Goal: Task Accomplishment & Management: Use online tool/utility

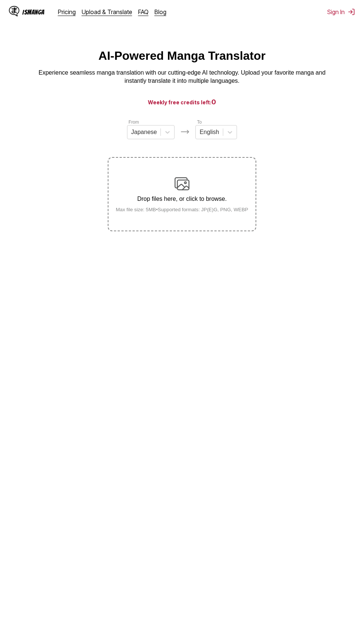
click at [220, 201] on p "Drop files here, or click to browse." at bounding box center [182, 199] width 145 height 7
click at [0, 0] on input "Drop files here, or click to browse. Max file size: 5MB • Supported formats: JP…" at bounding box center [0, 0] width 0 height 0
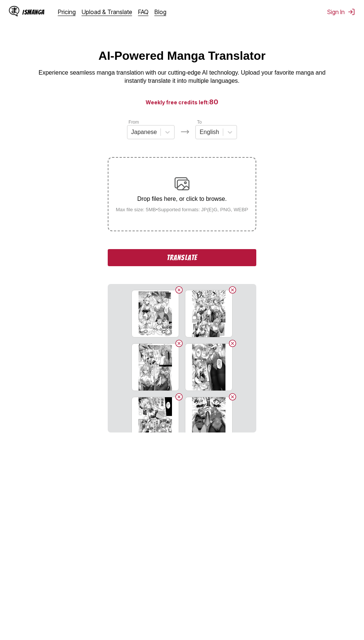
click at [252, 251] on button "Translate" at bounding box center [182, 257] width 149 height 17
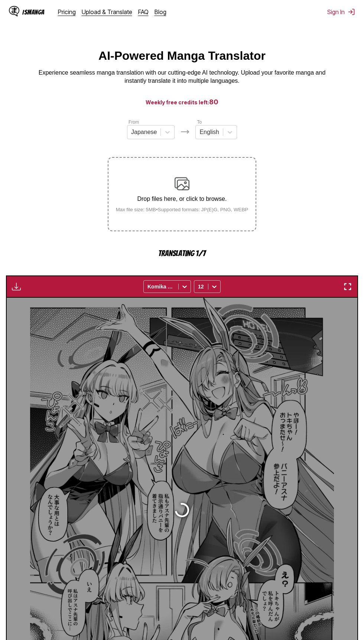
scroll to position [83, 0]
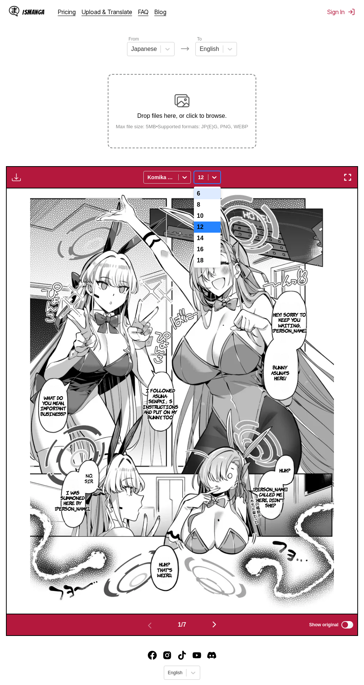
click at [215, 239] on div "14" at bounding box center [207, 238] width 27 height 11
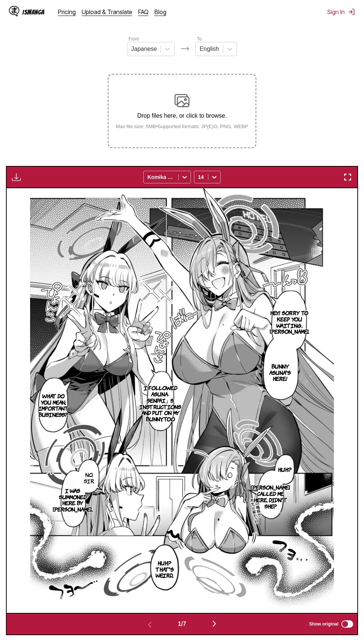
click at [344, 178] on img "button" at bounding box center [347, 177] width 9 height 9
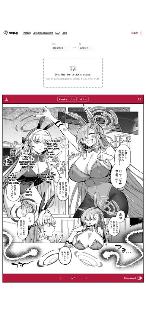
scroll to position [51, 0]
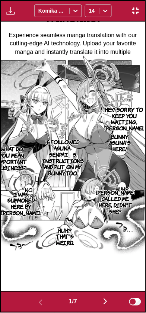
click at [104, 301] on img "button" at bounding box center [105, 301] width 9 height 9
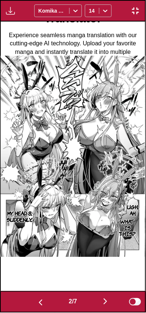
click at [101, 300] on button "button" at bounding box center [105, 302] width 45 height 11
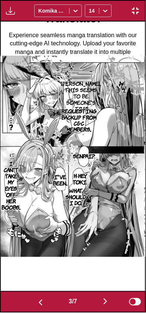
click at [98, 303] on button "button" at bounding box center [105, 302] width 45 height 11
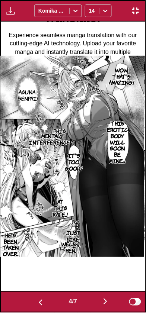
click at [102, 305] on button "button" at bounding box center [105, 302] width 45 height 11
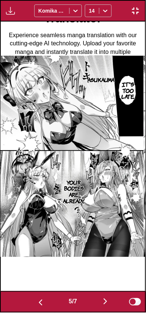
click at [108, 304] on img "button" at bounding box center [105, 301] width 9 height 9
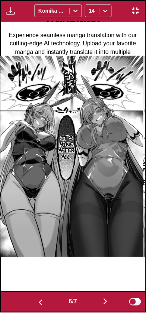
click at [107, 300] on img "button" at bounding box center [105, 301] width 9 height 9
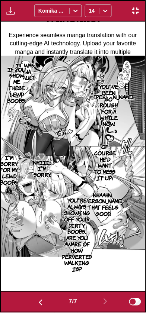
click at [129, 15] on button "button" at bounding box center [135, 11] width 13 height 10
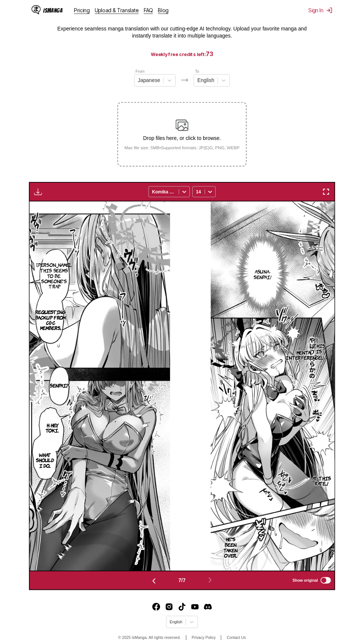
scroll to position [0, 2105]
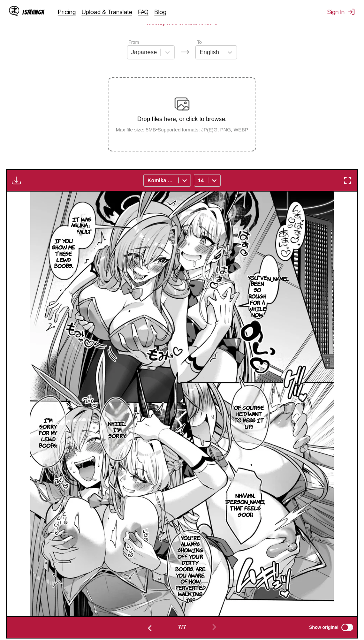
click at [247, 115] on div "Drop files here, or click to browse. Max file size: 5MB • Supported formats: JP…" at bounding box center [182, 115] width 145 height 36
click at [0, 0] on input "Drop files here, or click to browse. Max file size: 5MB • Supported formats: JP…" at bounding box center [0, 0] width 0 height 0
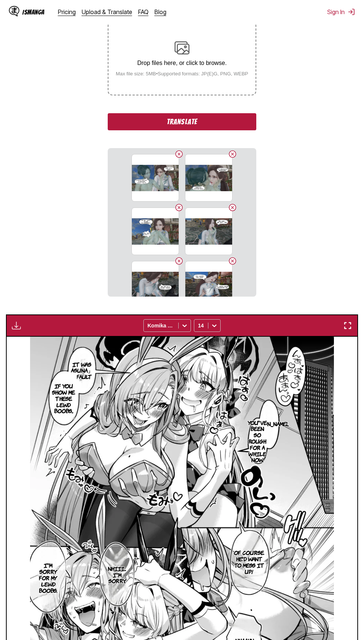
scroll to position [0, 0]
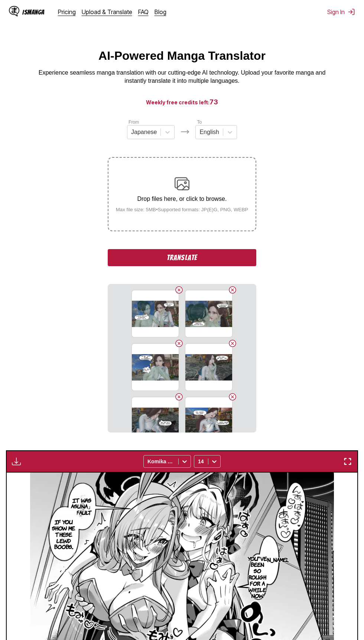
click at [248, 260] on button "Translate" at bounding box center [182, 257] width 149 height 17
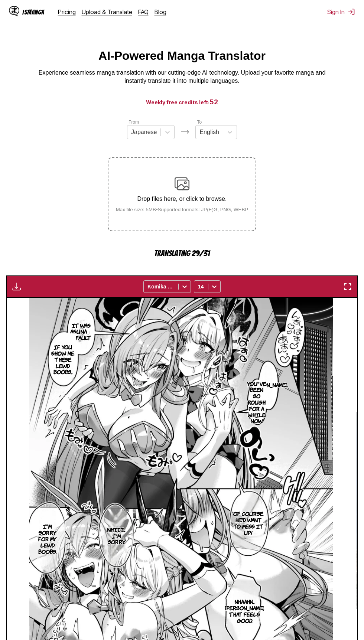
scroll to position [174, 0]
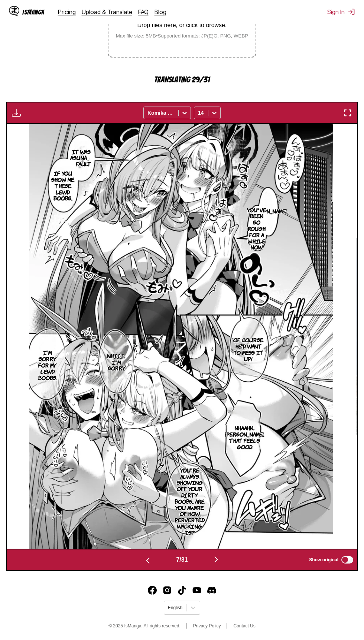
click at [328, 327] on img at bounding box center [181, 336] width 304 height 425
click at [347, 114] on img "button" at bounding box center [347, 112] width 9 height 9
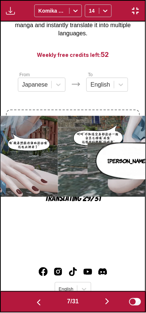
scroll to position [0, 867]
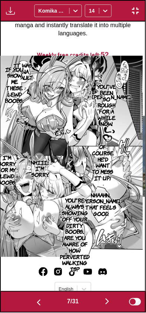
click at [129, 148] on img at bounding box center [71, 157] width 144 height 202
click at [111, 302] on img "button" at bounding box center [107, 301] width 9 height 9
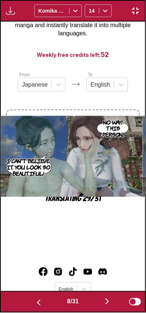
click at [108, 304] on img "button" at bounding box center [107, 301] width 9 height 9
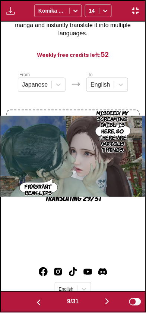
click at [107, 302] on img "button" at bounding box center [107, 301] width 9 height 9
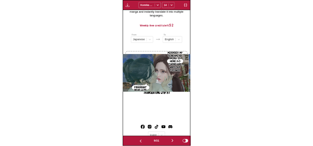
scroll to position [0, 1301]
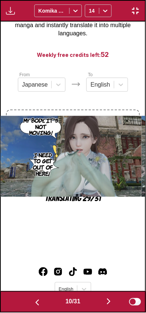
click at [145, 282] on div "Hey! Sorry to keep you waiting, [PERSON_NAME]. Bunny asuna's here! I followed A…" at bounding box center [73, 157] width 146 height 270
click at [118, 301] on button "button" at bounding box center [108, 302] width 45 height 11
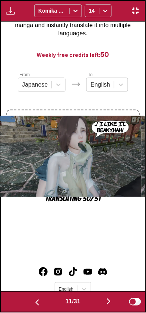
click at [104, 304] on button "button" at bounding box center [108, 302] width 45 height 11
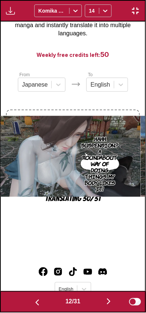
click at [109, 300] on img "button" at bounding box center [108, 301] width 9 height 9
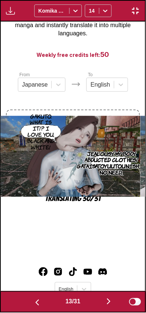
click at [109, 304] on img "button" at bounding box center [108, 301] width 9 height 9
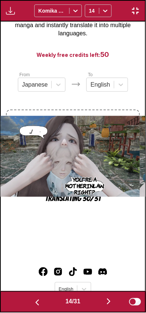
click at [112, 302] on img "button" at bounding box center [108, 301] width 9 height 9
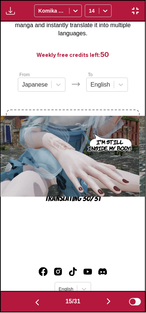
click at [110, 301] on img "button" at bounding box center [108, 301] width 9 height 9
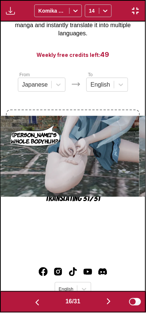
click at [112, 301] on img "button" at bounding box center [108, 301] width 9 height 9
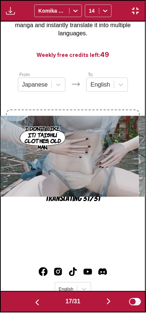
click at [113, 302] on img "button" at bounding box center [108, 301] width 9 height 9
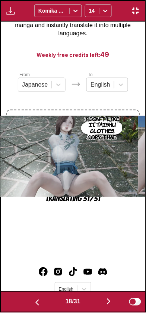
click at [116, 302] on button "button" at bounding box center [108, 302] width 45 height 11
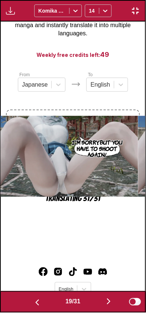
click at [111, 302] on img "button" at bounding box center [108, 301] width 9 height 9
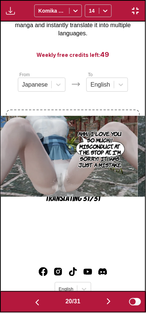
click at [113, 303] on img "button" at bounding box center [108, 301] width 9 height 9
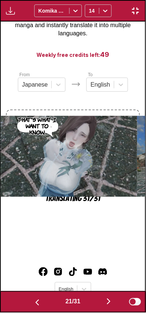
click at [111, 299] on img "button" at bounding box center [108, 301] width 9 height 9
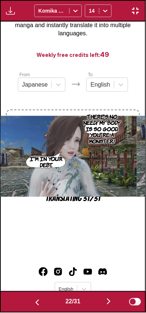
click at [106, 303] on button "button" at bounding box center [108, 302] width 45 height 11
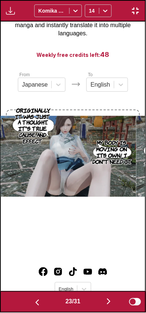
click at [112, 304] on img "button" at bounding box center [108, 301] width 9 height 9
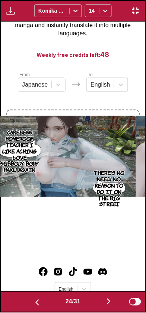
click at [102, 298] on button "button" at bounding box center [108, 302] width 45 height 11
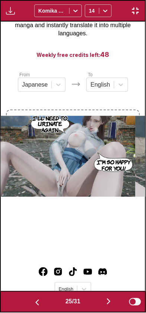
click at [103, 297] on button "button" at bounding box center [108, 302] width 45 height 11
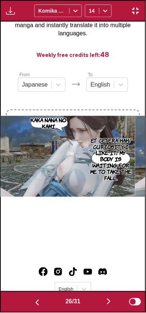
click at [109, 302] on img "button" at bounding box center [108, 301] width 9 height 9
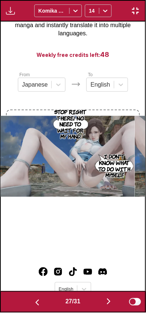
click at [107, 303] on img "button" at bounding box center [108, 301] width 9 height 9
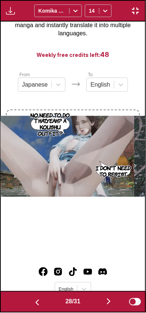
click at [107, 300] on img "button" at bounding box center [108, 301] width 9 height 9
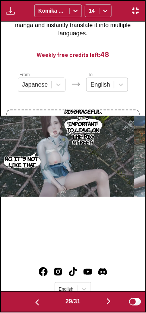
click at [109, 302] on img "button" at bounding box center [108, 301] width 9 height 9
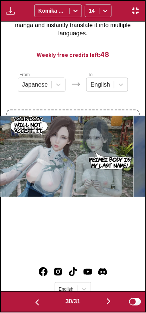
click at [110, 304] on img "button" at bounding box center [108, 301] width 9 height 9
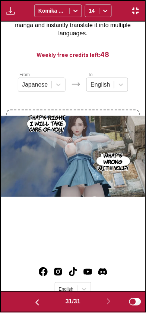
click at [42, 306] on button "button" at bounding box center [37, 302] width 45 height 11
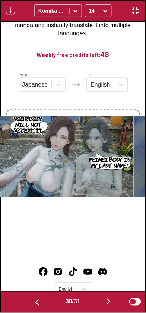
click at [39, 303] on img "button" at bounding box center [37, 302] width 9 height 9
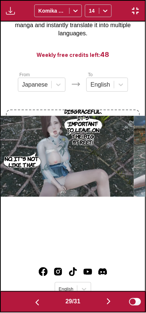
click at [36, 297] on button "button" at bounding box center [37, 302] width 45 height 11
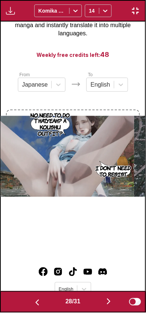
click at [39, 300] on img "button" at bounding box center [37, 302] width 9 height 9
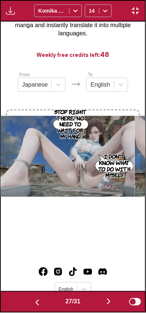
click at [39, 299] on img "button" at bounding box center [37, 302] width 9 height 9
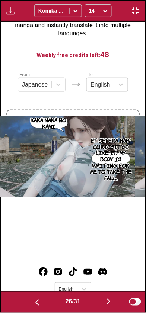
click at [39, 298] on img "button" at bounding box center [37, 302] width 9 height 9
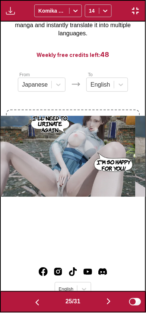
click at [40, 298] on button "button" at bounding box center [37, 302] width 45 height 11
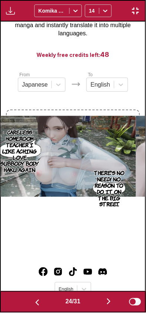
click at [39, 297] on button "button" at bounding box center [37, 302] width 45 height 11
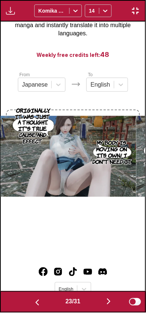
click at [40, 298] on button "button" at bounding box center [37, 302] width 45 height 11
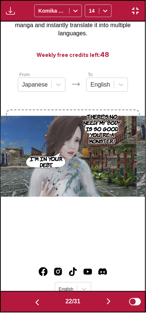
click at [39, 299] on img "button" at bounding box center [37, 302] width 9 height 9
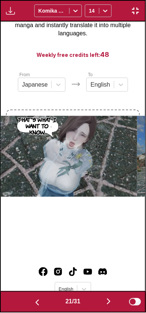
click at [40, 298] on button "button" at bounding box center [37, 302] width 45 height 11
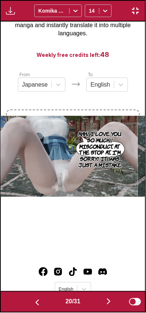
click at [39, 299] on img "button" at bounding box center [37, 302] width 9 height 9
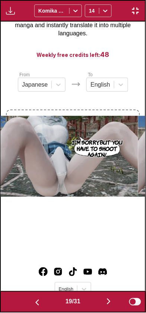
click at [40, 298] on button "button" at bounding box center [37, 302] width 45 height 11
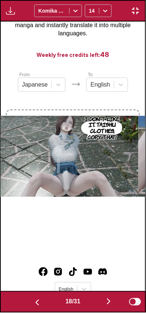
click at [40, 299] on button "button" at bounding box center [37, 302] width 45 height 11
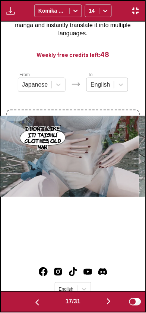
click at [39, 298] on img "button" at bounding box center [37, 302] width 9 height 9
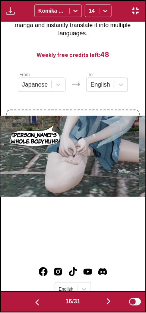
click at [38, 298] on img "button" at bounding box center [37, 302] width 9 height 9
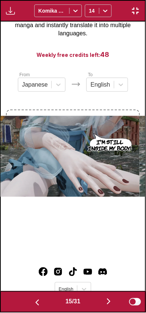
click at [38, 298] on button "button" at bounding box center [37, 302] width 45 height 11
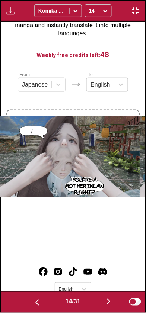
click at [38, 297] on button "button" at bounding box center [37, 302] width 45 height 11
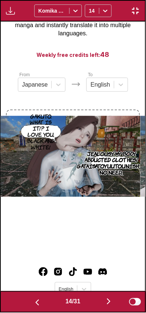
click at [38, 298] on button "button" at bounding box center [37, 302] width 45 height 11
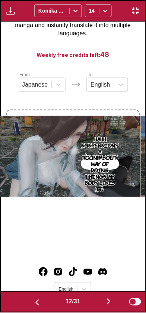
click at [38, 297] on button "button" at bounding box center [37, 302] width 45 height 11
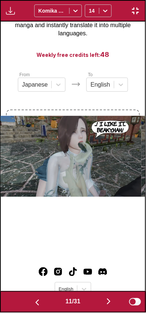
click at [39, 298] on img "button" at bounding box center [37, 302] width 9 height 9
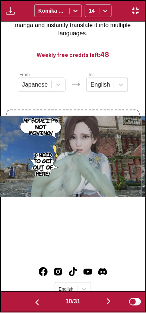
click at [36, 298] on img "button" at bounding box center [37, 302] width 9 height 9
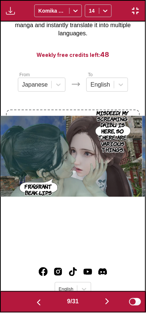
click at [111, 301] on img "button" at bounding box center [107, 301] width 9 height 9
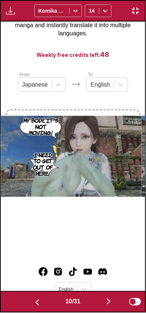
click at [111, 306] on button "button" at bounding box center [108, 302] width 45 height 11
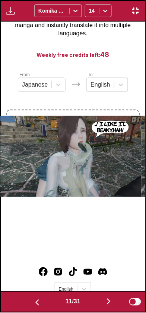
click at [111, 304] on img "button" at bounding box center [108, 301] width 9 height 9
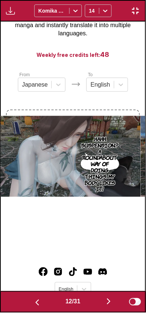
click at [111, 305] on img "button" at bounding box center [108, 301] width 9 height 9
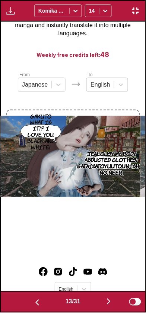
click at [110, 305] on img "button" at bounding box center [108, 301] width 9 height 9
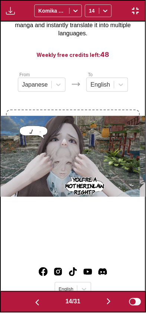
click at [109, 305] on img "button" at bounding box center [108, 301] width 9 height 9
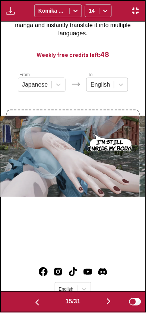
click at [109, 305] on img "button" at bounding box center [108, 301] width 9 height 9
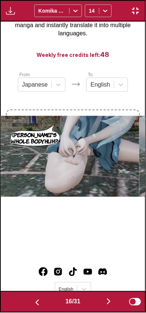
click at [110, 305] on img "button" at bounding box center [108, 301] width 9 height 9
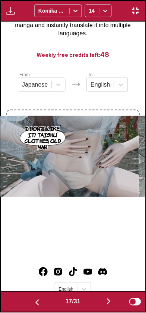
click at [109, 305] on img "button" at bounding box center [108, 301] width 9 height 9
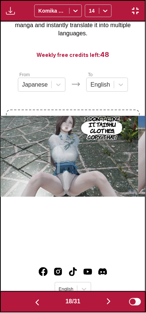
click at [109, 305] on img "button" at bounding box center [108, 301] width 9 height 9
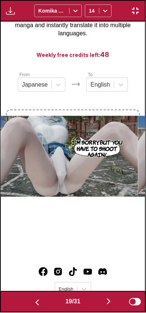
click at [108, 305] on img "button" at bounding box center [108, 301] width 9 height 9
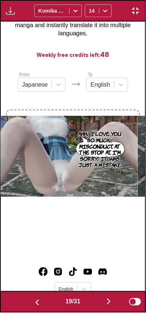
click at [107, 303] on img "button" at bounding box center [108, 301] width 9 height 9
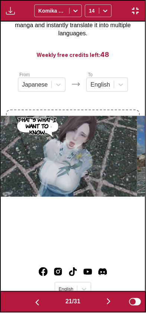
click at [107, 303] on img "button" at bounding box center [108, 301] width 9 height 9
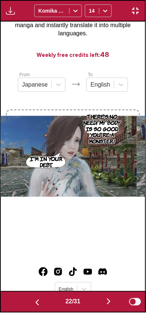
click at [113, 301] on img "button" at bounding box center [108, 301] width 9 height 9
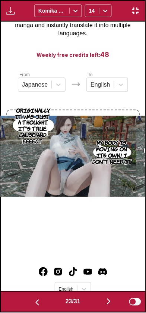
click at [113, 301] on img "button" at bounding box center [108, 301] width 9 height 9
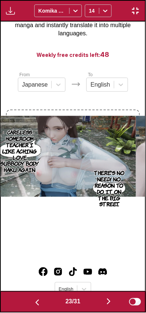
click at [111, 301] on img "button" at bounding box center [108, 301] width 9 height 9
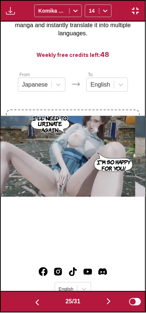
click at [111, 301] on img "button" at bounding box center [108, 301] width 9 height 9
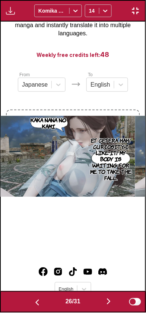
click at [110, 304] on img "button" at bounding box center [108, 301] width 9 height 9
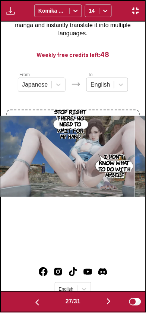
click at [111, 304] on img "button" at bounding box center [108, 301] width 9 height 9
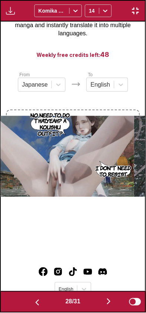
click at [110, 304] on img "button" at bounding box center [108, 301] width 9 height 9
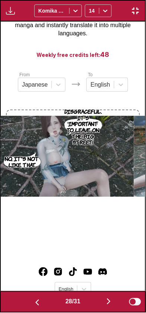
click at [110, 305] on img "button" at bounding box center [108, 301] width 9 height 9
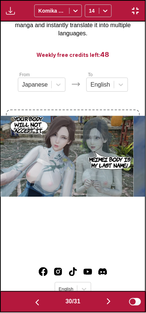
click at [111, 306] on img "button" at bounding box center [108, 301] width 9 height 9
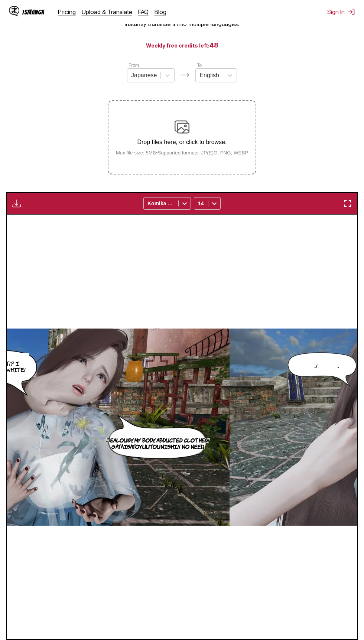
scroll to position [0, 10525]
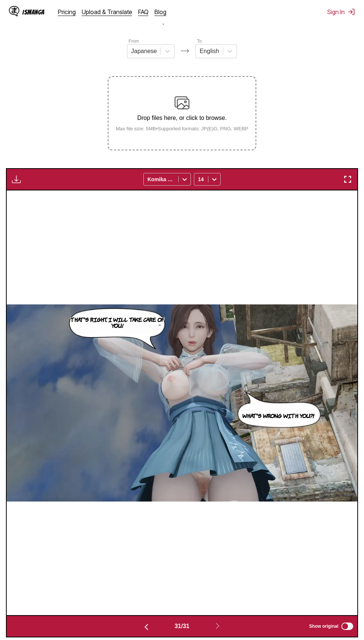
click at [198, 121] on p "Drop files here, or click to browse." at bounding box center [182, 118] width 145 height 7
click at [0, 0] on input "Drop files here, or click to browse. Max file size: 5MB • Supported formats: JP…" at bounding box center [0, 0] width 0 height 0
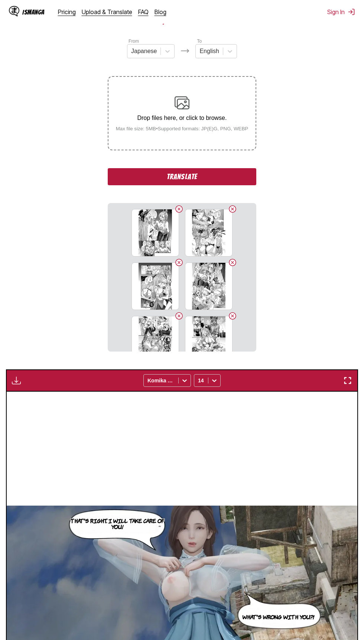
click at [245, 179] on button "Translate" at bounding box center [182, 176] width 149 height 17
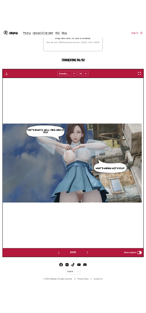
scroll to position [0, 0]
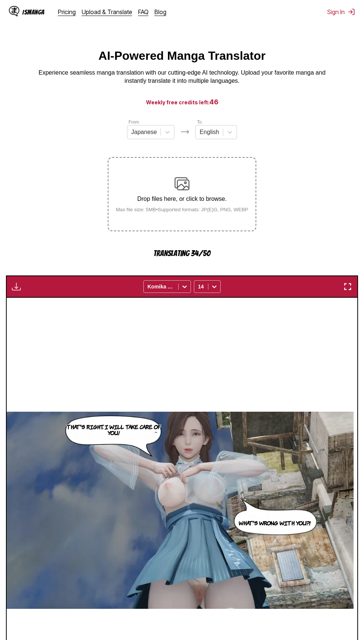
click at [347, 287] on img "button" at bounding box center [347, 286] width 9 height 9
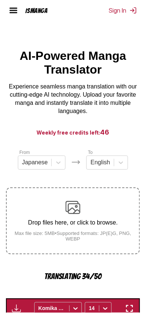
scroll to position [0, 4336]
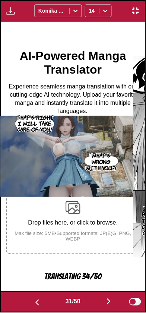
click at [113, 304] on img "button" at bounding box center [108, 301] width 9 height 9
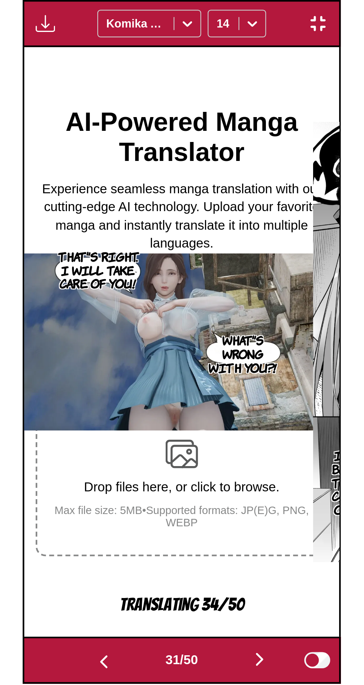
scroll to position [0, 4481]
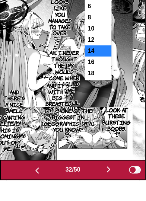
click at [95, 59] on div "12" at bounding box center [98, 60] width 27 height 11
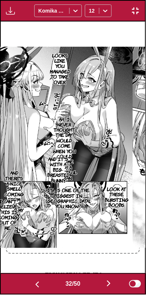
click at [75, 295] on div "32 / 50 Show original" at bounding box center [73, 285] width 146 height 22
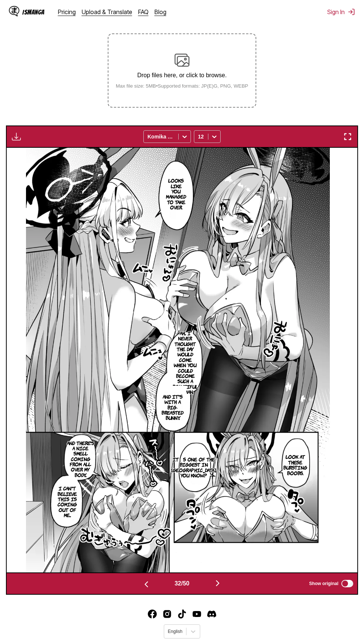
scroll to position [148, 0]
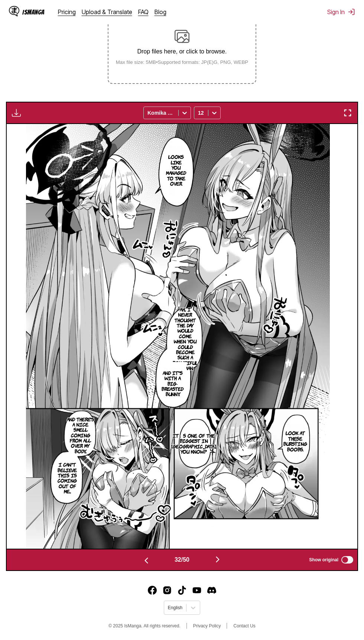
click at [345, 113] on img "button" at bounding box center [347, 112] width 9 height 9
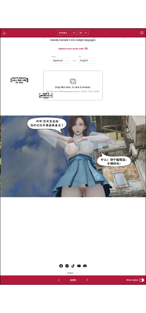
scroll to position [0, 4481]
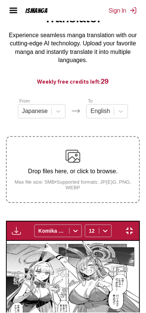
scroll to position [0, 4481]
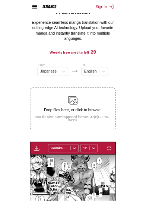
scroll to position [0, 4915]
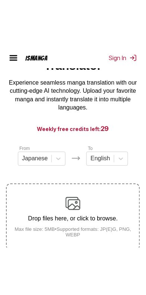
scroll to position [46, 0]
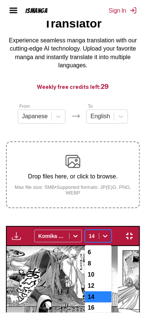
click at [93, 292] on div "14" at bounding box center [98, 297] width 27 height 11
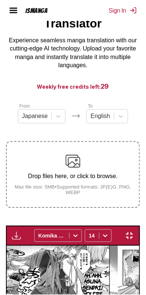
click at [134, 232] on img "button" at bounding box center [129, 236] width 9 height 9
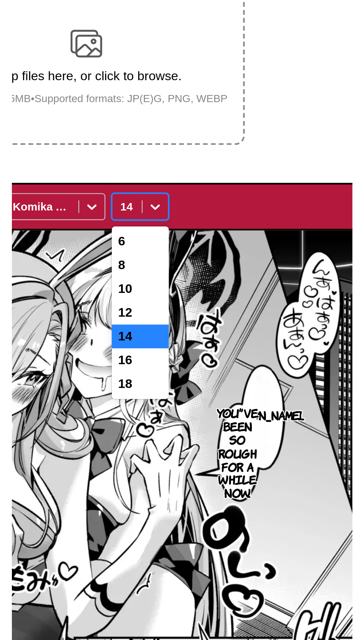
scroll to position [70, 0]
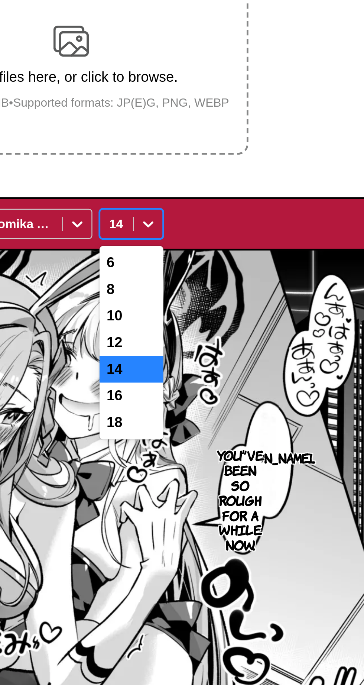
click at [145, 232] on div "10" at bounding box center [207, 228] width 27 height 11
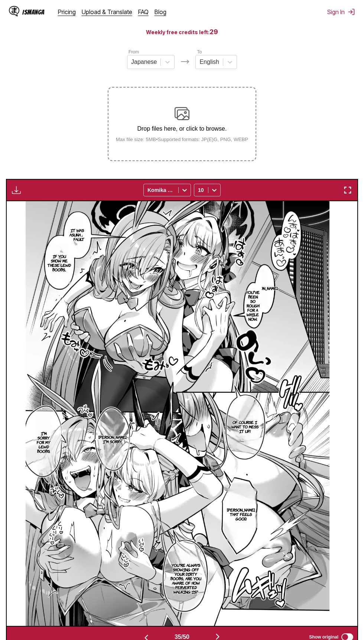
click at [145, 191] on img "button" at bounding box center [347, 190] width 9 height 9
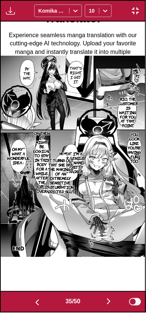
scroll to position [0, 4915]
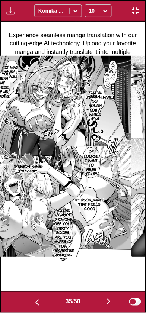
click at [30, 304] on button "button" at bounding box center [37, 302] width 45 height 11
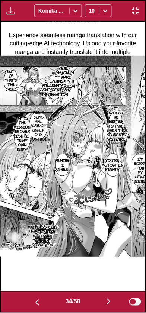
click at [105, 299] on button "button" at bounding box center [108, 302] width 45 height 11
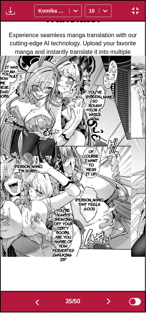
click at [108, 304] on img "button" at bounding box center [108, 301] width 9 height 9
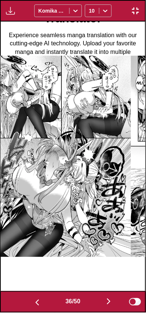
click at [108, 303] on img "button" at bounding box center [108, 301] width 9 height 9
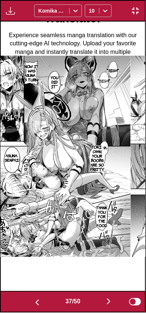
click at [111, 301] on img "button" at bounding box center [108, 301] width 9 height 9
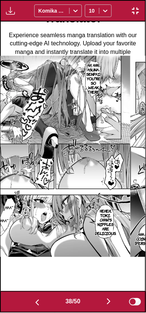
click at [113, 301] on img "button" at bounding box center [108, 301] width 9 height 9
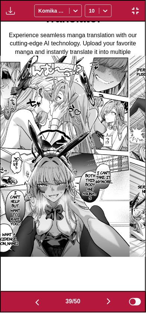
click at [30, 304] on button "button" at bounding box center [37, 302] width 45 height 11
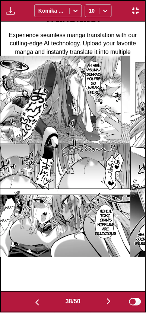
click at [106, 301] on button "button" at bounding box center [108, 302] width 45 height 11
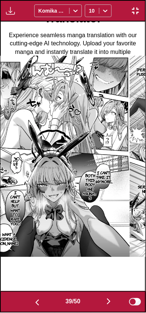
click at [111, 300] on img "button" at bounding box center [108, 301] width 9 height 9
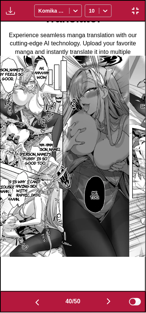
click at [119, 300] on button "button" at bounding box center [108, 302] width 45 height 11
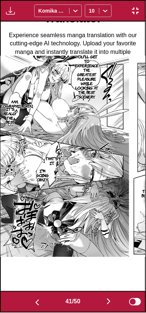
click at [111, 305] on img "button" at bounding box center [108, 301] width 9 height 9
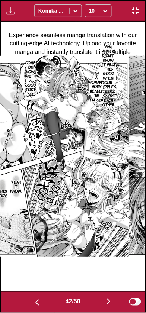
click at [107, 304] on img "button" at bounding box center [108, 301] width 9 height 9
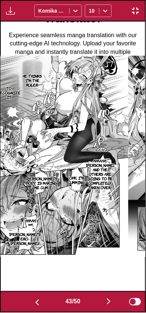
click at [107, 304] on img "button" at bounding box center [108, 301] width 9 height 9
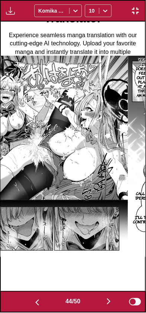
click at [105, 301] on button "button" at bounding box center [108, 302] width 45 height 11
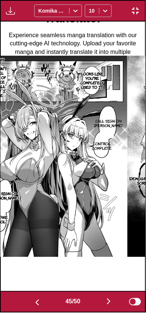
click at [108, 302] on img "button" at bounding box center [108, 301] width 9 height 9
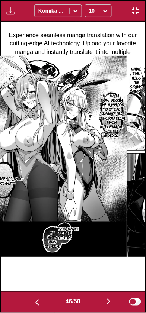
click at [108, 302] on img "button" at bounding box center [108, 301] width 9 height 9
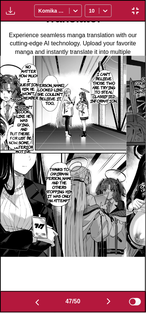
click at [108, 305] on img "button" at bounding box center [108, 301] width 9 height 9
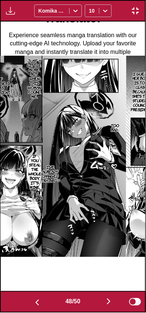
click at [106, 304] on img "button" at bounding box center [108, 301] width 9 height 9
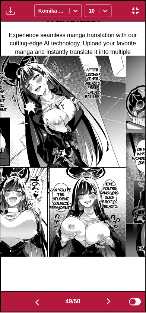
click at [109, 305] on img "button" at bounding box center [108, 301] width 9 height 9
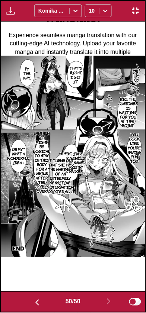
click at [30, 298] on button "button" at bounding box center [37, 302] width 45 height 11
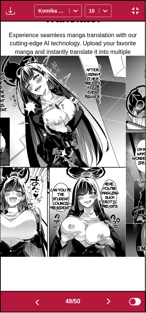
click at [28, 298] on button "button" at bounding box center [37, 302] width 45 height 11
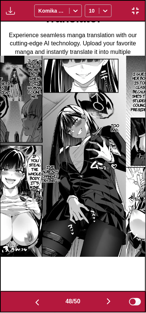
click at [27, 298] on button "button" at bounding box center [37, 302] width 45 height 11
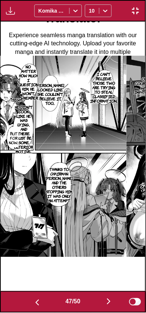
click at [27, 298] on button "button" at bounding box center [37, 302] width 45 height 11
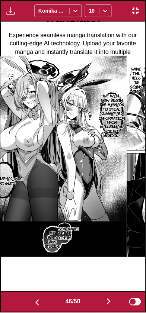
click at [29, 297] on button "button" at bounding box center [37, 302] width 45 height 11
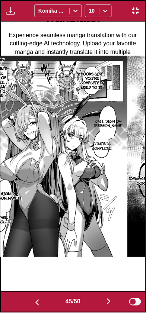
click at [29, 298] on button "button" at bounding box center [37, 302] width 45 height 11
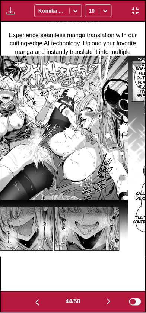
click at [30, 297] on button "button" at bounding box center [37, 302] width 45 height 11
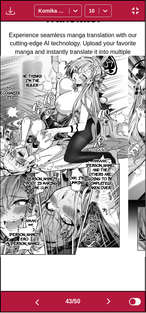
click at [28, 297] on button "button" at bounding box center [37, 302] width 45 height 11
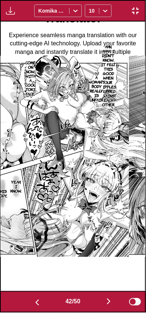
click at [30, 298] on button "button" at bounding box center [37, 302] width 45 height 11
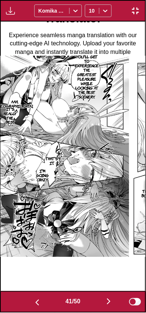
click at [29, 298] on button "button" at bounding box center [37, 302] width 45 height 11
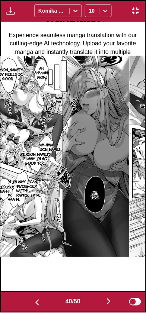
click at [33, 298] on img "button" at bounding box center [37, 302] width 9 height 9
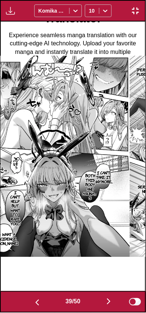
click at [30, 299] on button "button" at bounding box center [37, 302] width 45 height 11
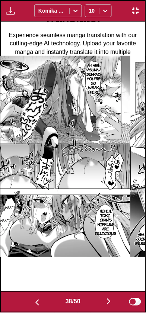
click at [30, 298] on button "button" at bounding box center [37, 302] width 45 height 11
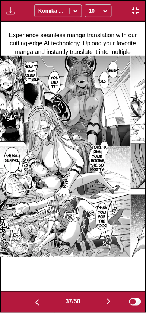
click at [113, 302] on img "button" at bounding box center [108, 301] width 9 height 9
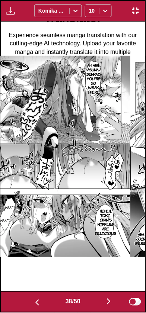
click at [113, 301] on img "button" at bounding box center [108, 301] width 9 height 9
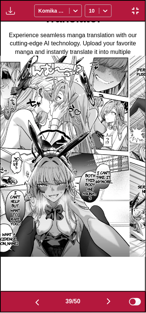
click at [28, 298] on button "button" at bounding box center [37, 302] width 45 height 11
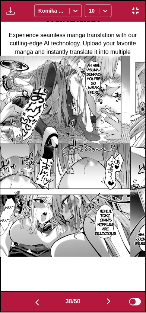
click at [33, 305] on img "button" at bounding box center [37, 302] width 9 height 9
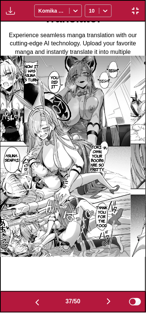
click at [33, 305] on img "button" at bounding box center [37, 302] width 9 height 9
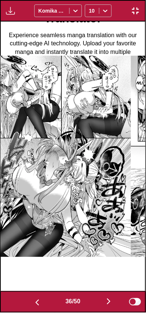
click at [33, 307] on button "button" at bounding box center [37, 302] width 45 height 11
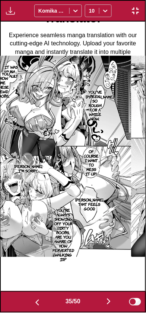
click at [34, 305] on img "button" at bounding box center [37, 302] width 9 height 9
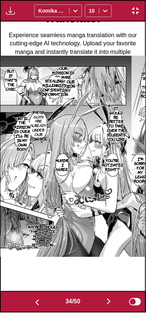
click at [34, 304] on img "button" at bounding box center [37, 302] width 9 height 9
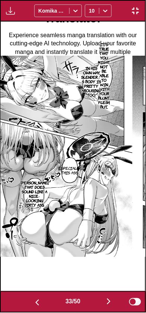
click at [34, 305] on img "button" at bounding box center [37, 302] width 9 height 9
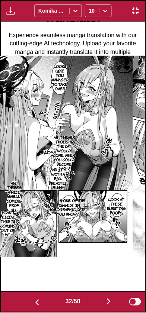
click at [34, 298] on img "button" at bounding box center [37, 302] width 9 height 9
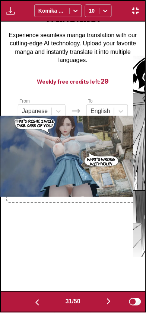
click at [116, 302] on button "button" at bounding box center [108, 302] width 45 height 11
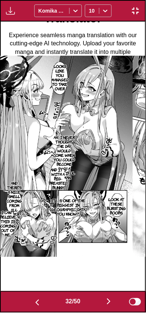
click at [112, 303] on img "button" at bounding box center [108, 301] width 9 height 9
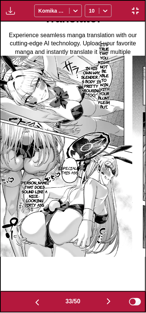
click at [116, 302] on button "button" at bounding box center [108, 302] width 45 height 11
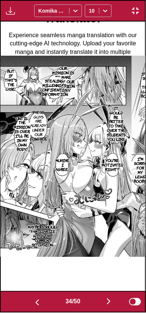
click at [113, 302] on img "button" at bounding box center [108, 301] width 9 height 9
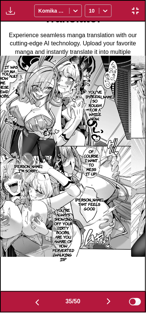
click at [111, 302] on img "button" at bounding box center [108, 301] width 9 height 9
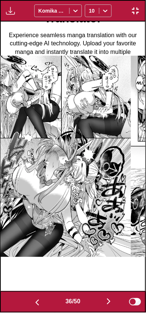
click at [110, 302] on img "button" at bounding box center [108, 301] width 9 height 9
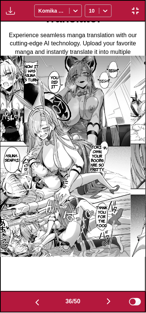
click at [110, 301] on img "button" at bounding box center [108, 301] width 9 height 9
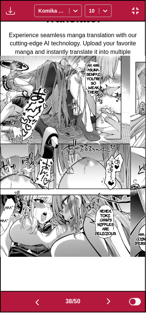
click at [109, 302] on img "button" at bounding box center [108, 301] width 9 height 9
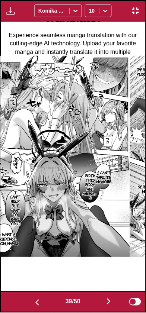
click at [109, 304] on img "button" at bounding box center [108, 301] width 9 height 9
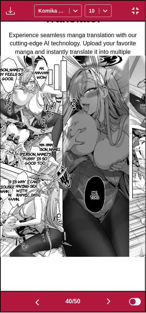
click at [109, 304] on img "button" at bounding box center [108, 301] width 9 height 9
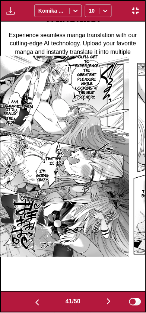
click at [108, 303] on img "button" at bounding box center [108, 301] width 9 height 9
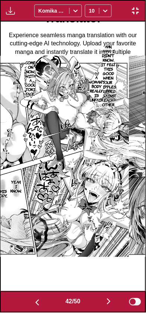
click at [33, 300] on img "button" at bounding box center [37, 302] width 9 height 9
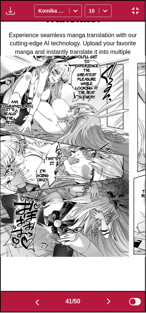
click at [39, 301] on img "button" at bounding box center [37, 302] width 9 height 9
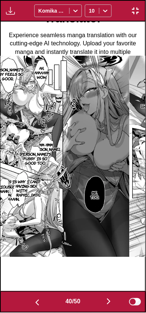
click at [38, 298] on img "button" at bounding box center [37, 302] width 9 height 9
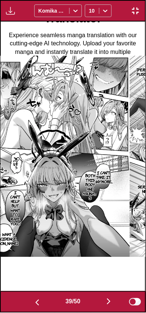
click at [35, 299] on img "button" at bounding box center [37, 302] width 9 height 9
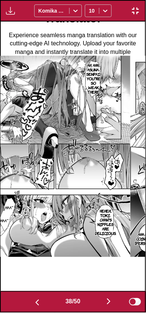
click at [120, 304] on button "button" at bounding box center [108, 302] width 45 height 11
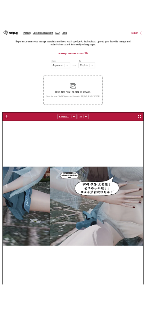
scroll to position [0, 13331]
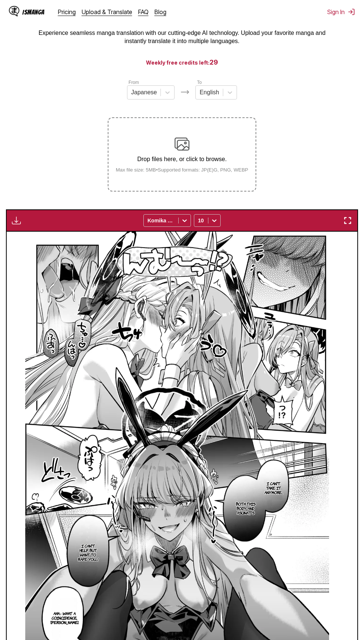
click at [145, 223] on img "button" at bounding box center [347, 220] width 9 height 9
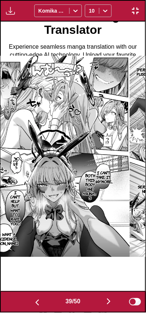
click at [108, 302] on img "button" at bounding box center [108, 301] width 9 height 9
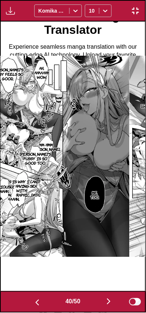
click at [105, 306] on button "button" at bounding box center [108, 302] width 45 height 11
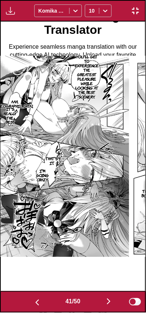
click at [109, 302] on img "button" at bounding box center [108, 301] width 9 height 9
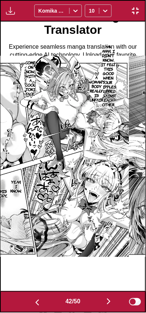
click at [107, 302] on img "button" at bounding box center [108, 301] width 9 height 9
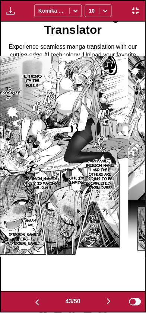
click at [107, 302] on img "button" at bounding box center [108, 301] width 9 height 9
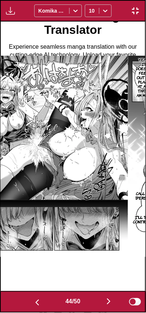
click at [107, 302] on img "button" at bounding box center [108, 301] width 9 height 9
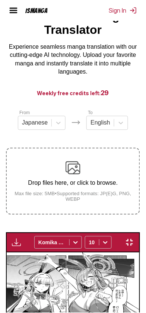
scroll to position [0, 6215]
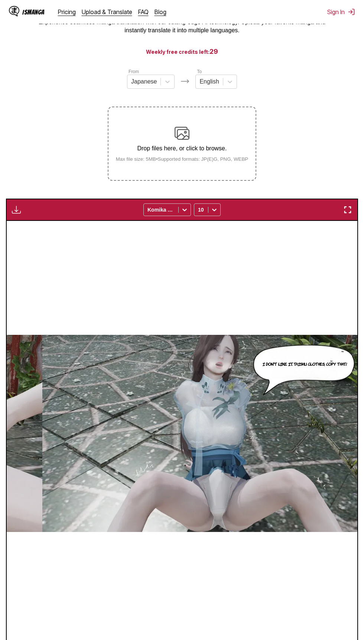
scroll to position [77, 0]
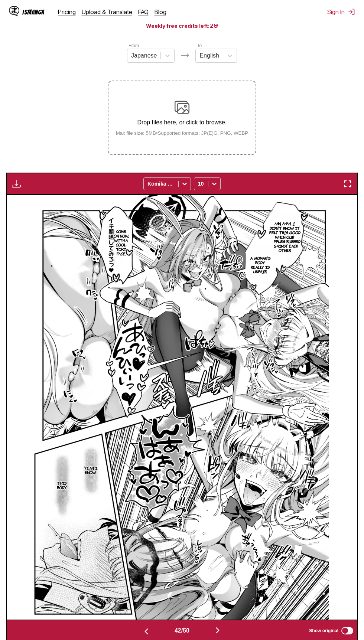
click at [145, 312] on img "button" at bounding box center [217, 630] width 9 height 9
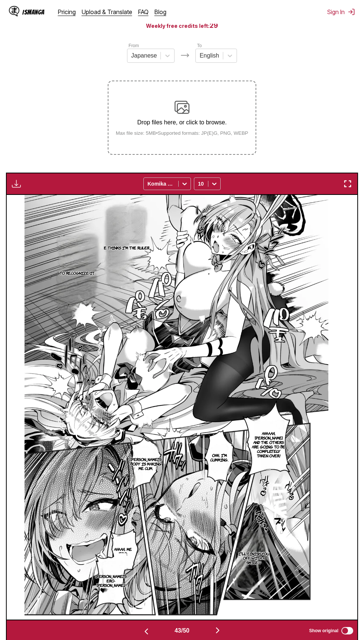
click at [145, 312] on button "button" at bounding box center [217, 631] width 45 height 11
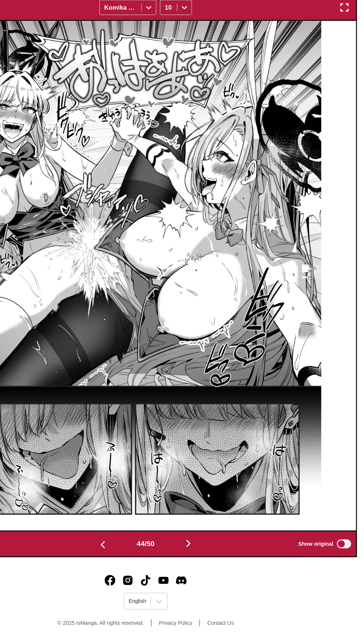
scroll to position [148, 0]
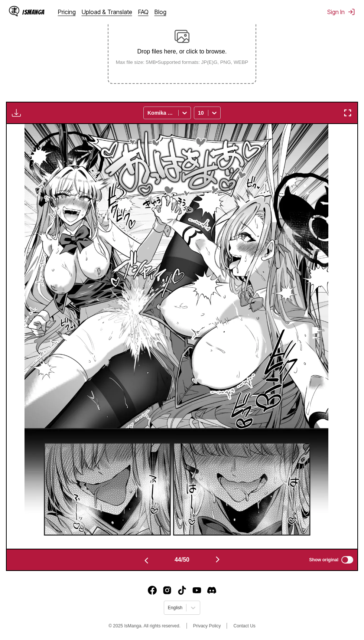
click at [145, 312] on button "button" at bounding box center [217, 560] width 45 height 11
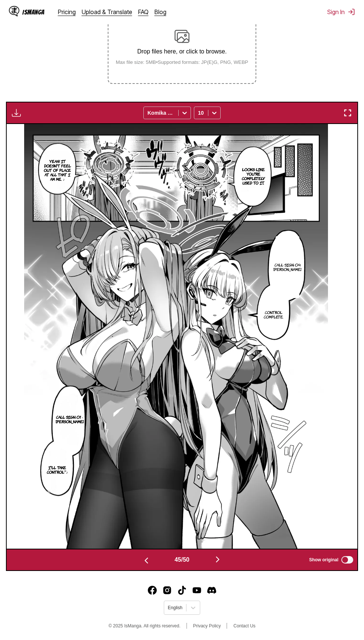
click at [145, 312] on img "button" at bounding box center [217, 559] width 9 height 9
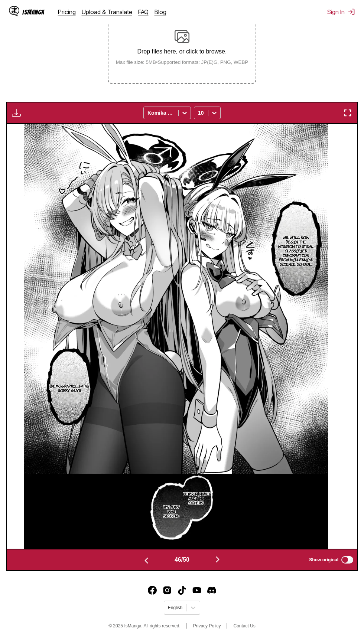
click at [145, 312] on img "button" at bounding box center [217, 559] width 9 height 9
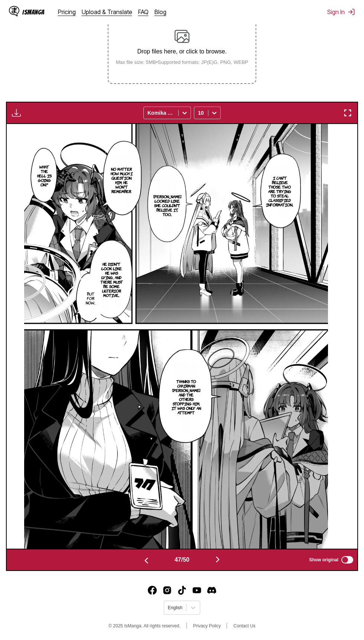
click at [145, 312] on img "button" at bounding box center [217, 559] width 9 height 9
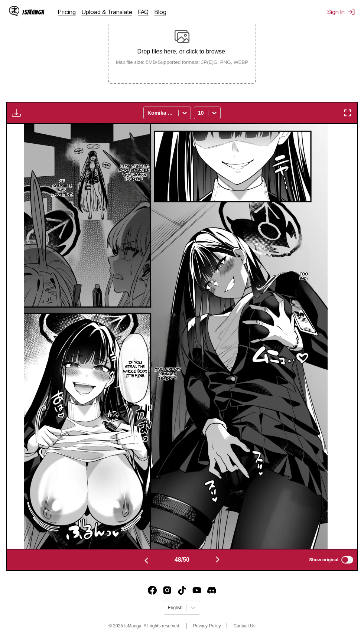
click at [145, 312] on img "button" at bounding box center [217, 559] width 9 height 9
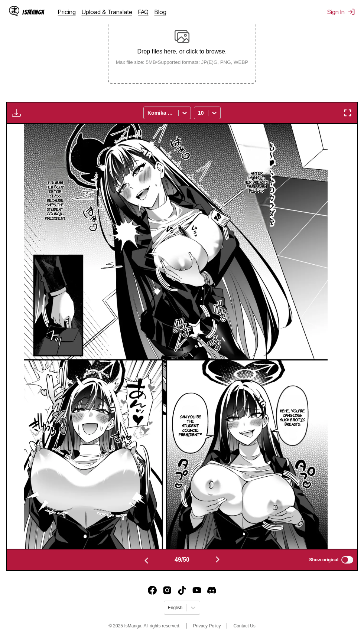
click at [145, 312] on img "button" at bounding box center [217, 559] width 9 height 9
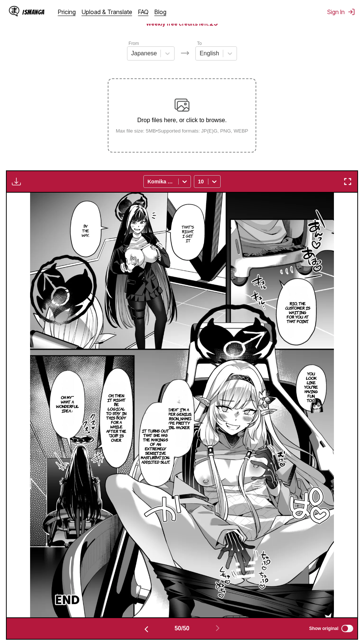
scroll to position [78, 0]
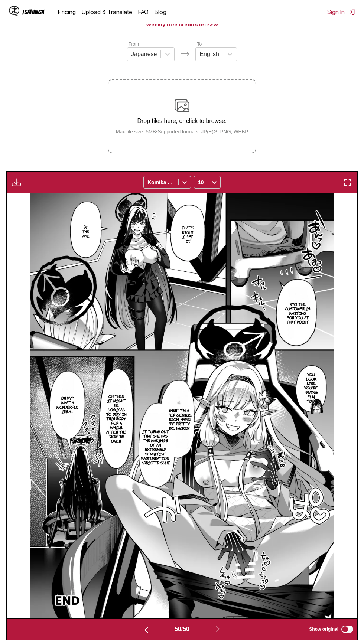
click at [145, 113] on div "Drop files here, or click to browse. Max file size: 5MB • Supported formats: JP…" at bounding box center [182, 116] width 145 height 36
click at [0, 0] on input "Drop files here, or click to browse. Max file size: 5MB • Supported formats: JP…" at bounding box center [0, 0] width 0 height 0
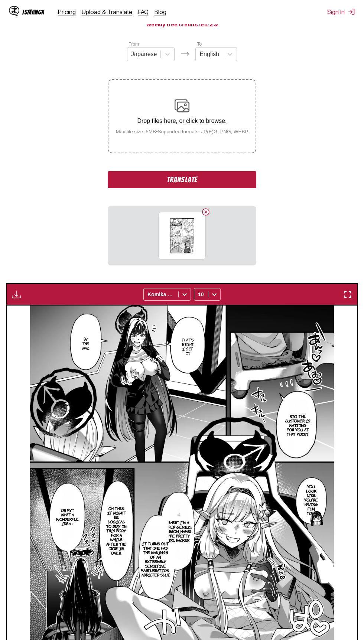
click at [145, 151] on label "Drop files here, or click to browse. Max file size: 5MB • Supported formats: JP…" at bounding box center [181, 116] width 147 height 73
click at [0, 0] on input "Drop files here, or click to browse. Max file size: 5MB • Supported formats: JP…" at bounding box center [0, 0] width 0 height 0
click at [145, 176] on button "Translate" at bounding box center [182, 179] width 149 height 17
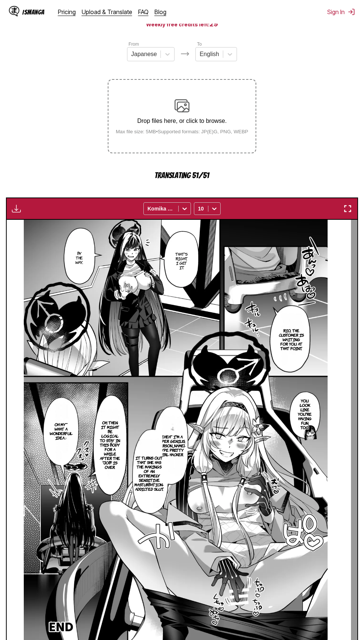
click at [145, 130] on small "Max file size: 5MB • Supported formats: JP(E)G, PNG, WEBP" at bounding box center [182, 132] width 145 height 6
click at [145, 133] on small "Max file size: 5MB • Supported formats: JP(E)G, PNG, WEBP" at bounding box center [182, 132] width 145 height 6
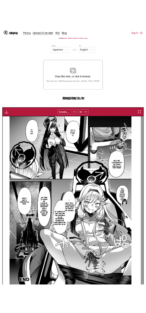
scroll to position [0, 17542]
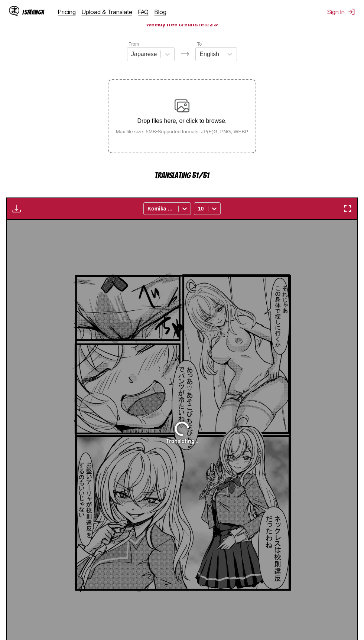
click at [145, 209] on img "button" at bounding box center [347, 208] width 9 height 9
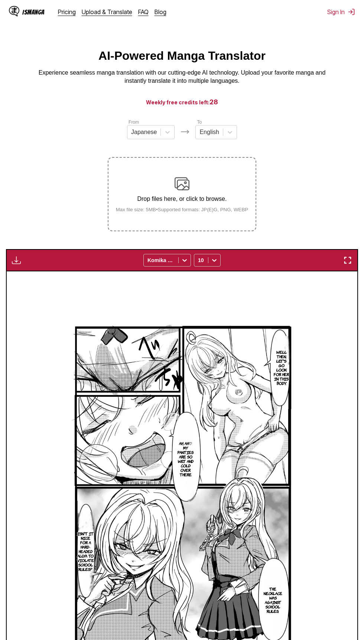
click at [168, 205] on div "Drop files here, or click to browse. Max file size: 5MB • Supported formats: JP…" at bounding box center [182, 194] width 145 height 36
click at [0, 0] on input "Drop files here, or click to browse. Max file size: 5MB • Supported formats: JP…" at bounding box center [0, 0] width 0 height 0
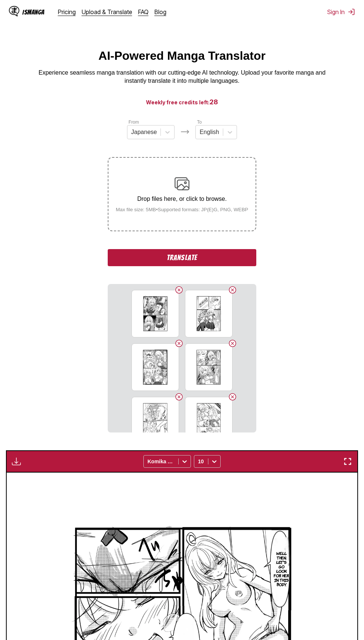
click at [140, 260] on button "Translate" at bounding box center [182, 257] width 149 height 17
